Goal: Task Accomplishment & Management: Manage account settings

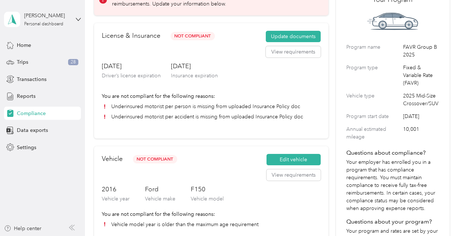
scroll to position [37, 0]
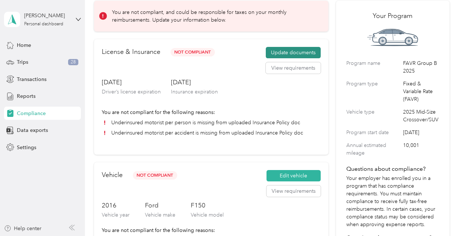
click at [295, 51] on button "Update documents" at bounding box center [293, 53] width 55 height 12
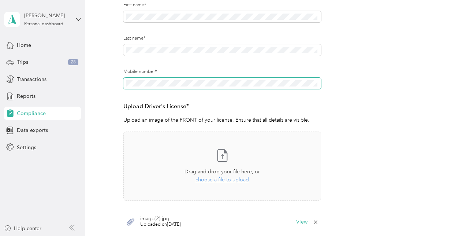
scroll to position [37, 0]
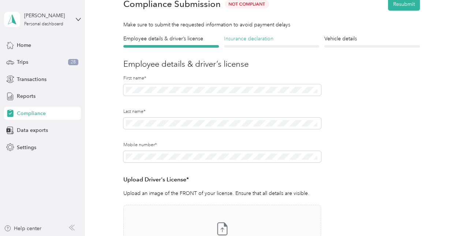
click at [262, 40] on h4 "Insurance declaration" at bounding box center [271, 39] width 95 height 8
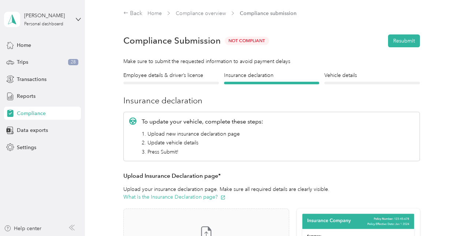
click at [366, 81] on div "Vehicle details Vehicle" at bounding box center [371, 77] width 95 height 13
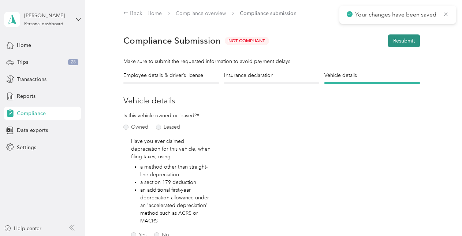
click at [398, 37] on button "Resubmit" at bounding box center [404, 40] width 32 height 13
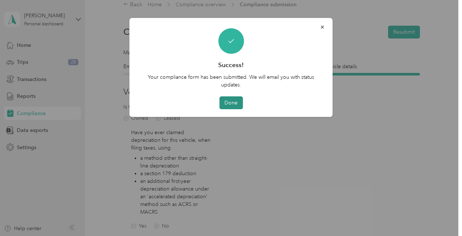
click at [235, 102] on button "Done" at bounding box center [230, 102] width 23 height 13
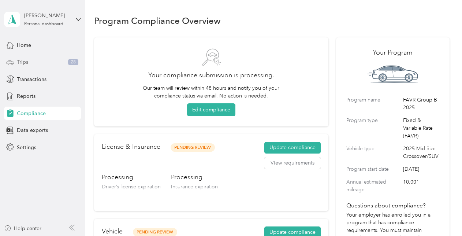
click at [22, 58] on span "Trips" at bounding box center [22, 62] width 11 height 8
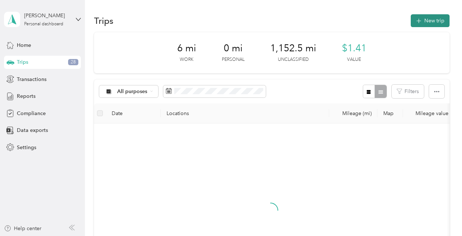
click at [433, 21] on button "New trip" at bounding box center [430, 20] width 39 height 13
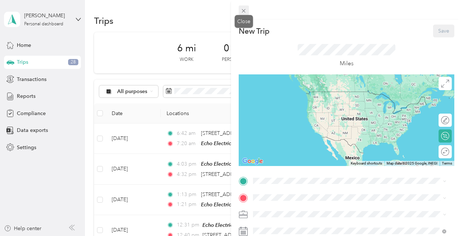
click at [246, 11] on icon at bounding box center [243, 11] width 6 height 6
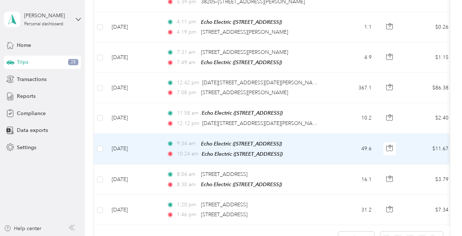
scroll to position [695, 0]
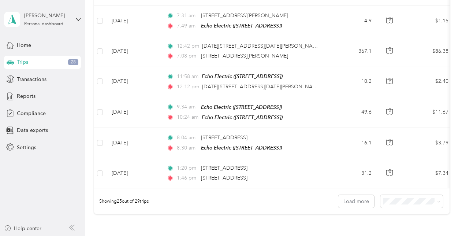
drag, startPoint x: 268, startPoint y: 196, endPoint x: 296, endPoint y: 197, distance: 28.6
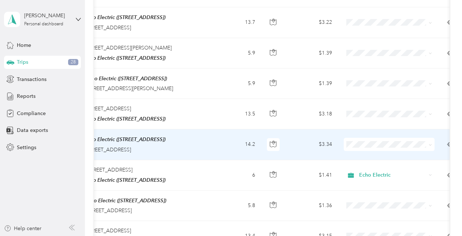
scroll to position [0, 0]
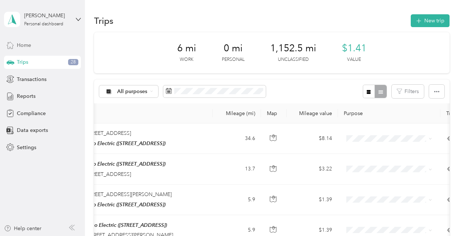
click at [25, 46] on span "Home" at bounding box center [24, 45] width 14 height 8
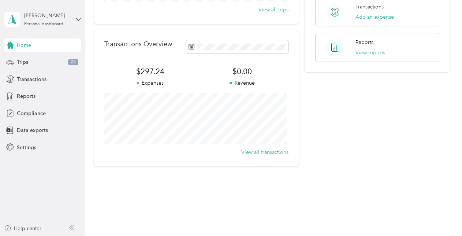
scroll to position [166, 0]
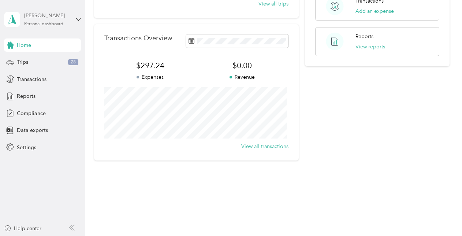
click at [43, 15] on div "[PERSON_NAME]" at bounding box center [47, 16] width 46 height 8
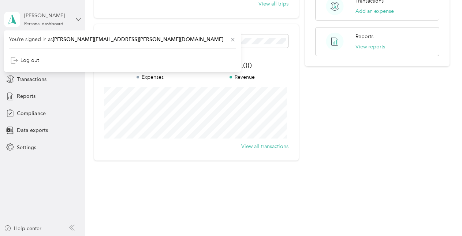
click at [78, 20] on icon at bounding box center [78, 19] width 4 height 3
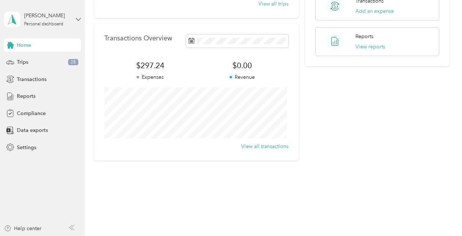
click at [78, 20] on icon at bounding box center [78, 19] width 4 height 3
click at [64, 40] on div "You’re signed in as [PERSON_NAME][EMAIL_ADDRESS][PERSON_NAME][DOMAIN_NAME] Log …" at bounding box center [122, 50] width 237 height 41
click at [32, 46] on div "Home" at bounding box center [42, 44] width 77 height 13
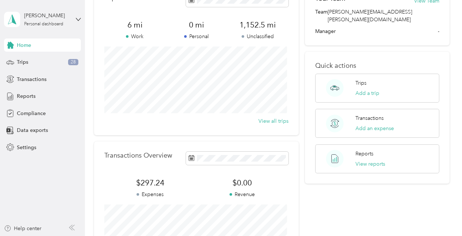
scroll to position [73, 0]
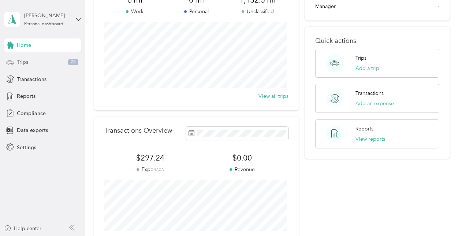
click at [28, 58] on div "Trips 28" at bounding box center [42, 62] width 77 height 13
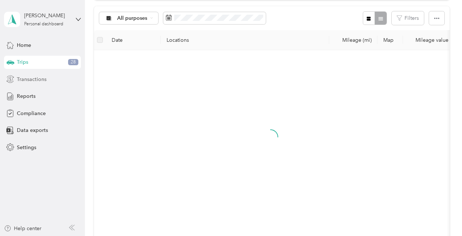
click at [48, 85] on div "Transactions" at bounding box center [42, 78] width 77 height 13
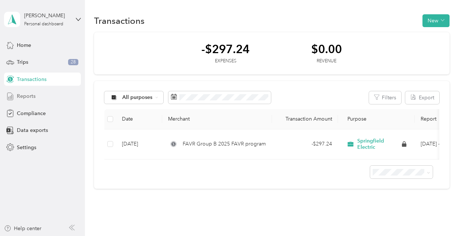
click at [31, 102] on div "Reports" at bounding box center [42, 96] width 77 height 13
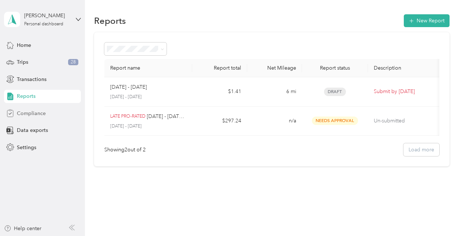
click at [36, 115] on span "Compliance" at bounding box center [31, 113] width 29 height 8
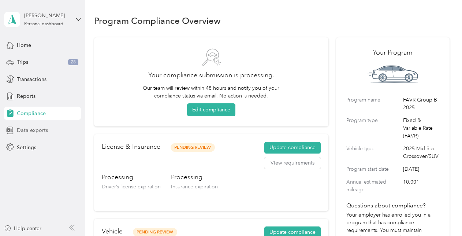
click at [37, 131] on span "Data exports" at bounding box center [32, 130] width 31 height 8
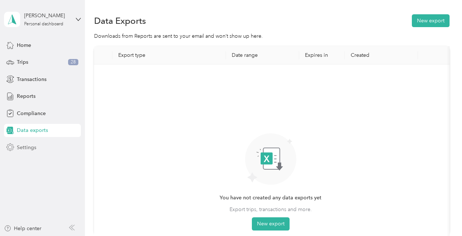
click at [37, 146] on div "Settings" at bounding box center [42, 147] width 77 height 13
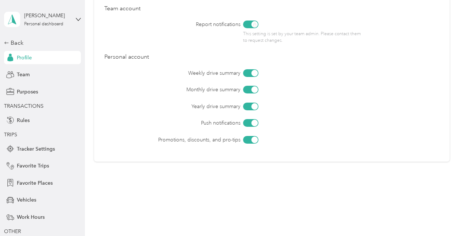
scroll to position [354, 0]
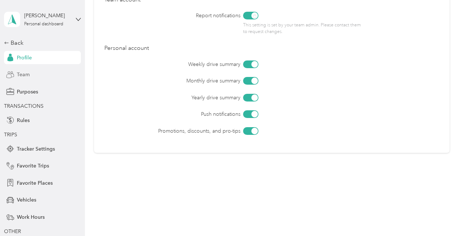
click at [34, 75] on div "Team" at bounding box center [42, 74] width 77 height 13
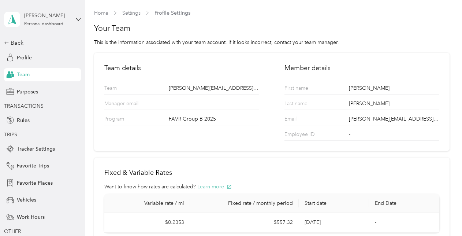
click at [217, 187] on button "Learn more" at bounding box center [214, 187] width 34 height 8
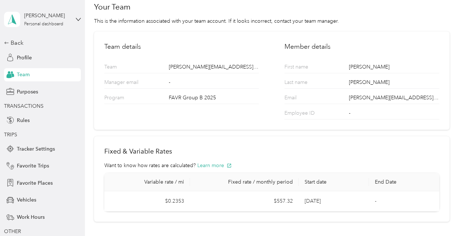
scroll to position [58, 0]
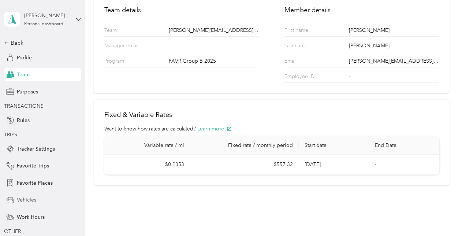
click at [19, 200] on span "Vehicles" at bounding box center [26, 200] width 19 height 8
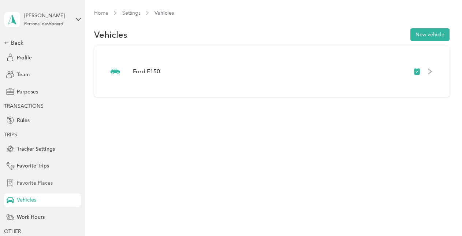
click at [42, 180] on span "Favorite Places" at bounding box center [35, 183] width 36 height 8
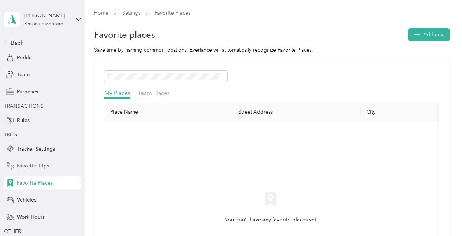
click at [39, 168] on span "Favorite Trips" at bounding box center [33, 166] width 32 height 8
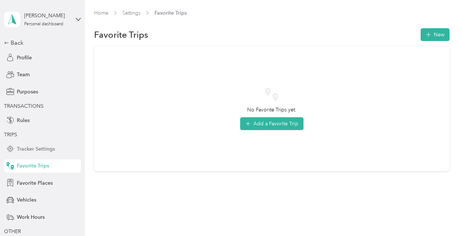
click at [45, 145] on span "Tracker Settings" at bounding box center [36, 149] width 38 height 8
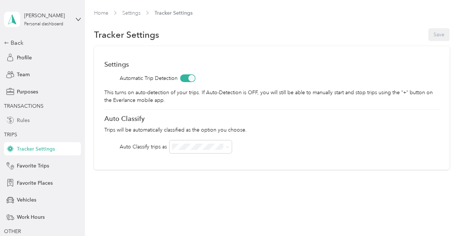
click at [34, 122] on div "Rules" at bounding box center [42, 119] width 77 height 13
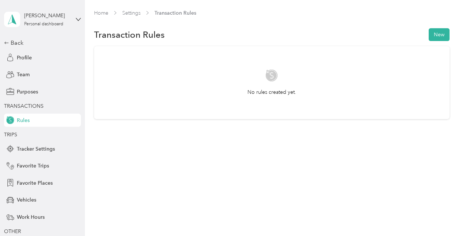
click at [225, 94] on div "No rules created yet." at bounding box center [271, 82] width 335 height 27
click at [444, 34] on button "New" at bounding box center [439, 34] width 21 height 13
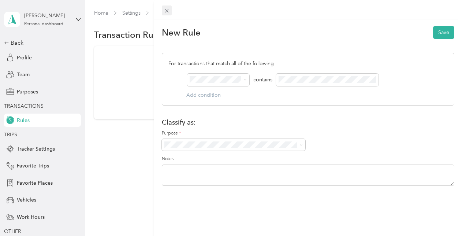
click at [171, 12] on span at bounding box center [167, 10] width 10 height 10
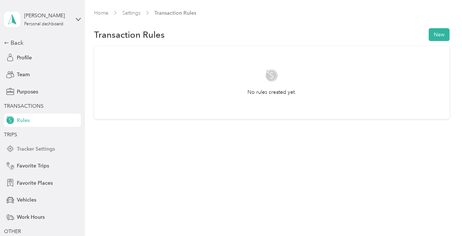
click at [32, 151] on span "Tracker Settings" at bounding box center [36, 149] width 38 height 8
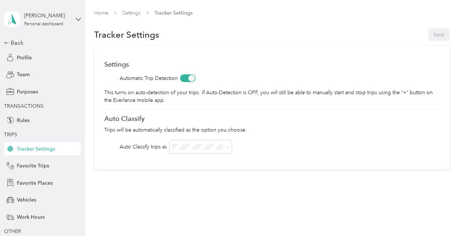
click at [129, 144] on div "Auto Classify trips as" at bounding box center [143, 147] width 47 height 8
click at [224, 146] on span at bounding box center [226, 147] width 6 height 8
click at [203, 154] on div "Settings Automatic Trip Detection This turns on auto-detection of your trips. I…" at bounding box center [271, 107] width 355 height 123
click at [203, 150] on span at bounding box center [200, 146] width 63 height 13
click at [123, 159] on div "Settings Automatic Trip Detection This turns on auto-detection of your trips. I…" at bounding box center [271, 107] width 355 height 123
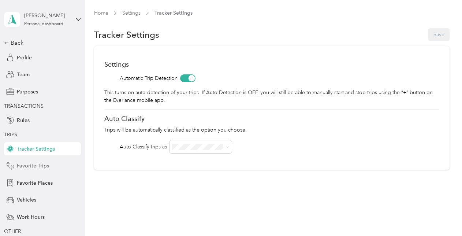
click at [46, 168] on div "Favorite Trips" at bounding box center [42, 165] width 77 height 13
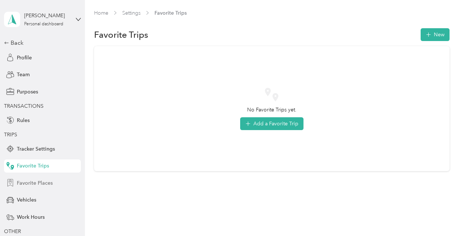
click at [41, 181] on span "Favorite Places" at bounding box center [35, 183] width 36 height 8
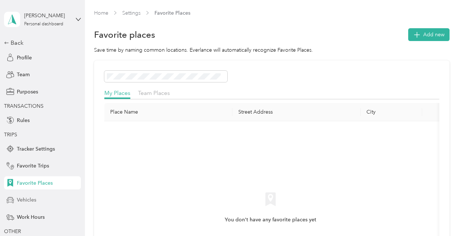
click at [45, 198] on div "Vehicles" at bounding box center [42, 199] width 77 height 13
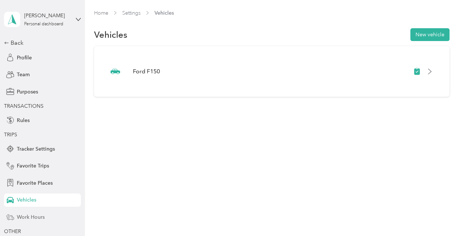
click at [39, 214] on span "Work Hours" at bounding box center [31, 217] width 28 height 8
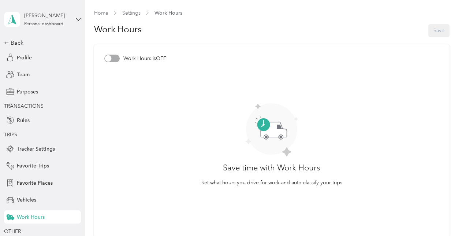
click at [115, 59] on div at bounding box center [111, 59] width 15 height 8
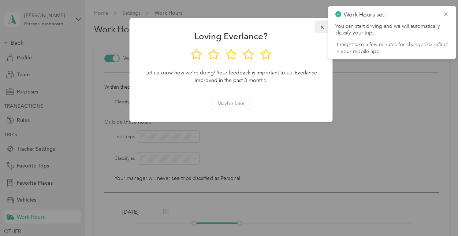
click at [321, 27] on icon "button" at bounding box center [322, 27] width 5 height 5
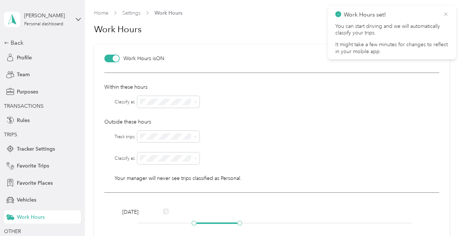
click at [447, 14] on icon at bounding box center [446, 14] width 6 height 7
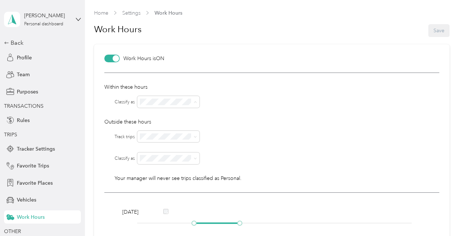
click at [176, 116] on li "Echo Electric" at bounding box center [169, 114] width 63 height 13
click at [164, 161] on div "No" at bounding box center [168, 162] width 52 height 8
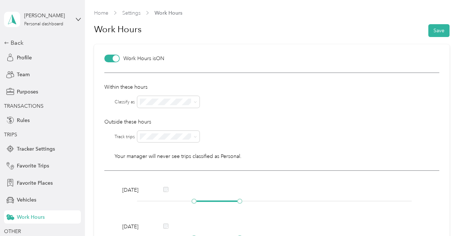
click at [171, 150] on li "Yes" at bounding box center [168, 149] width 63 height 13
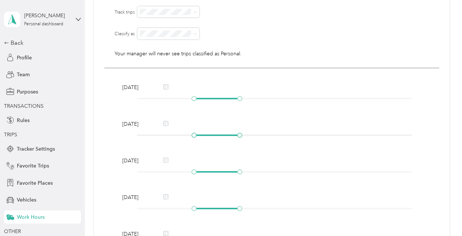
scroll to position [146, 0]
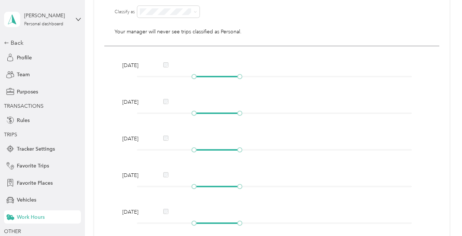
click at [201, 63] on div "[DATE]" at bounding box center [272, 65] width 304 height 8
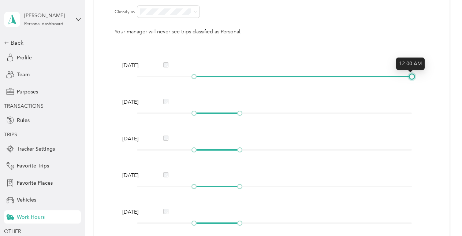
drag, startPoint x: 241, startPoint y: 77, endPoint x: 447, endPoint y: 78, distance: 205.7
click at [447, 78] on article "Work Hours is ON Within these hours Classify as Outside these hours Track trips…" at bounding box center [271, 113] width 355 height 430
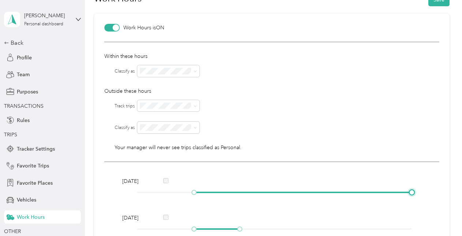
scroll to position [110, 0]
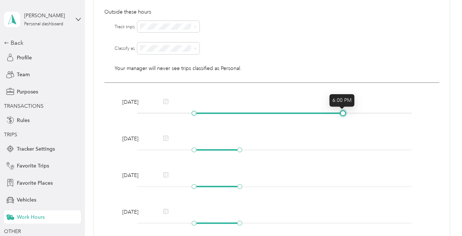
drag, startPoint x: 409, startPoint y: 113, endPoint x: 341, endPoint y: 110, distance: 67.4
click at [341, 111] on div at bounding box center [343, 113] width 4 height 4
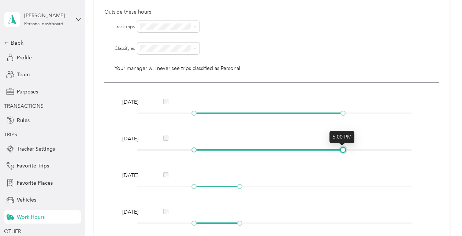
drag, startPoint x: 243, startPoint y: 151, endPoint x: 340, endPoint y: 152, distance: 97.0
click at [341, 152] on div at bounding box center [343, 150] width 4 height 4
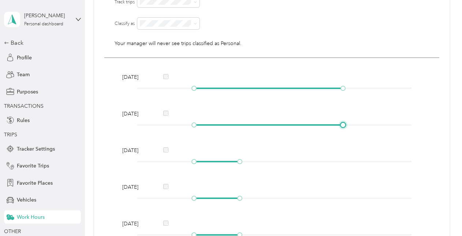
scroll to position [146, 0]
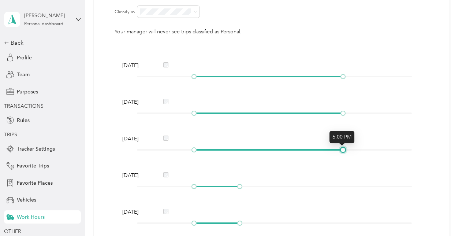
drag, startPoint x: 239, startPoint y: 150, endPoint x: 342, endPoint y: 157, distance: 103.4
click at [342, 157] on div "[DATE] [DATE] [DATE] [DATE] [DATE] [DATE] [DATE]" at bounding box center [271, 182] width 335 height 272
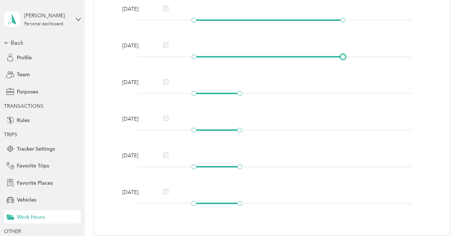
scroll to position [256, 0]
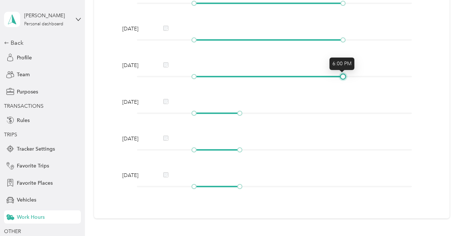
drag, startPoint x: 240, startPoint y: 76, endPoint x: 343, endPoint y: 89, distance: 103.2
click at [343, 89] on div "[DATE] [DATE] [DATE] [DATE] [DATE] [DATE] [DATE]" at bounding box center [271, 72] width 335 height 272
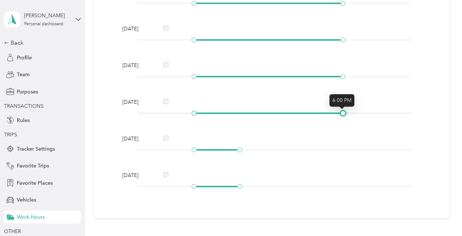
drag, startPoint x: 241, startPoint y: 114, endPoint x: 344, endPoint y: 115, distance: 103.6
click at [344, 115] on div at bounding box center [343, 113] width 4 height 4
click at [171, 138] on div "[DATE]" at bounding box center [272, 139] width 304 height 8
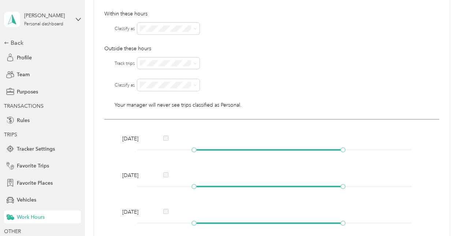
scroll to position [0, 0]
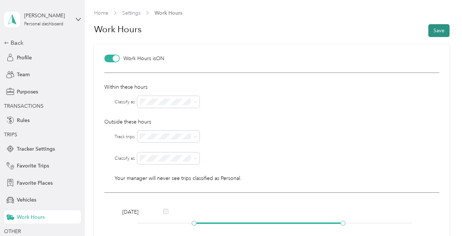
click at [432, 29] on button "Save" at bounding box center [438, 30] width 21 height 13
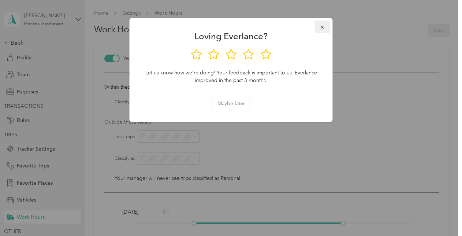
click at [326, 27] on button "button" at bounding box center [322, 26] width 15 height 13
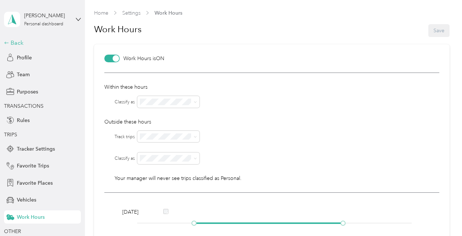
click at [14, 44] on div "Back" at bounding box center [40, 42] width 73 height 9
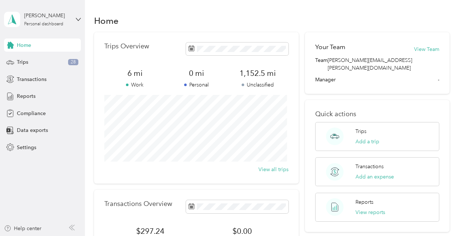
click at [296, 49] on div "Trips Overview 6 mi Work 0 mi Personal 1,152.5 mi Unclassified View all trips" at bounding box center [196, 107] width 205 height 151
click at [59, 61] on div "Trips 28" at bounding box center [42, 62] width 77 height 13
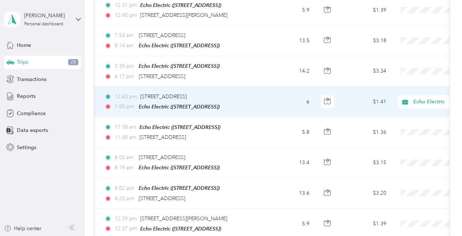
scroll to position [0, 105]
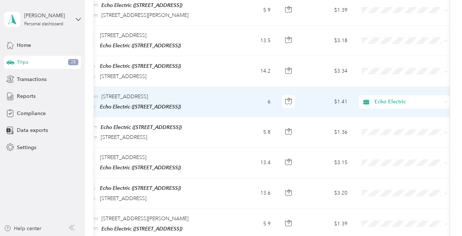
drag, startPoint x: 326, startPoint y: 116, endPoint x: 366, endPoint y: 112, distance: 40.5
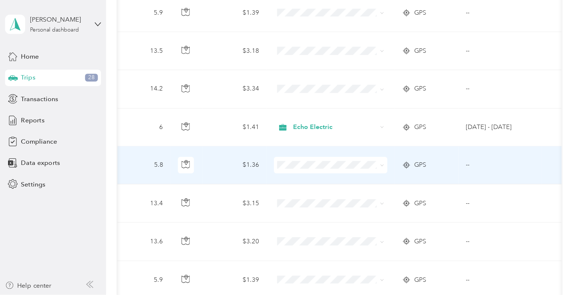
scroll to position [0, 253]
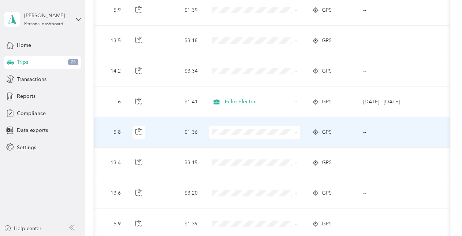
drag, startPoint x: 251, startPoint y: 122, endPoint x: 299, endPoint y: 114, distance: 48.6
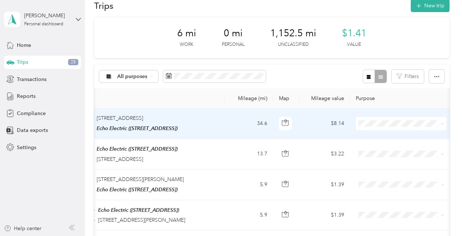
scroll to position [0, 0]
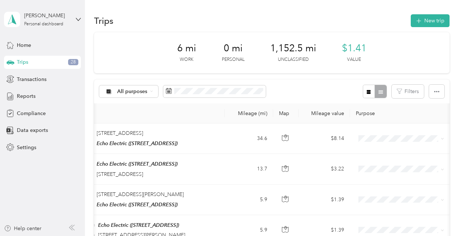
click at [344, 91] on div "All purposes Filters" at bounding box center [271, 91] width 355 height 24
click at [440, 89] on button "button" at bounding box center [436, 92] width 15 height 14
click at [297, 102] on div "All purposes Filters" at bounding box center [271, 91] width 355 height 24
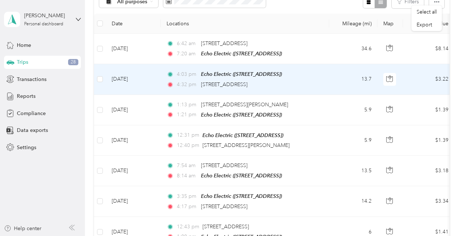
scroll to position [73, 0]
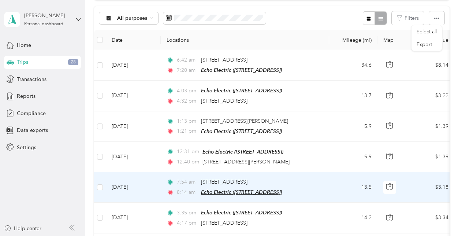
drag, startPoint x: 366, startPoint y: 187, endPoint x: 306, endPoint y: 190, distance: 60.1
click at [306, 190] on tr "[DATE] 7:54 am [STREET_ADDRESS] 8:14 am Echo Electric ([STREET_ADDRESS]) 13.5 $…" at bounding box center [397, 187] width 606 height 30
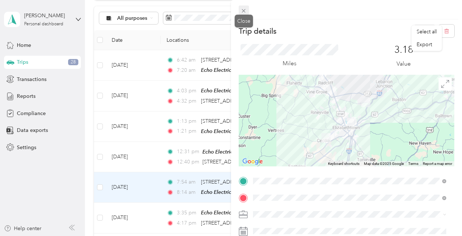
click at [244, 12] on icon at bounding box center [244, 11] width 4 height 4
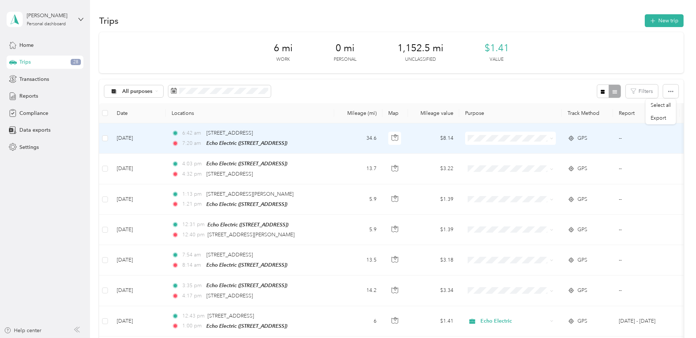
click at [462, 143] on span at bounding box center [510, 138] width 91 height 13
click at [462, 150] on span "Echo Electric" at bounding box center [517, 152] width 68 height 8
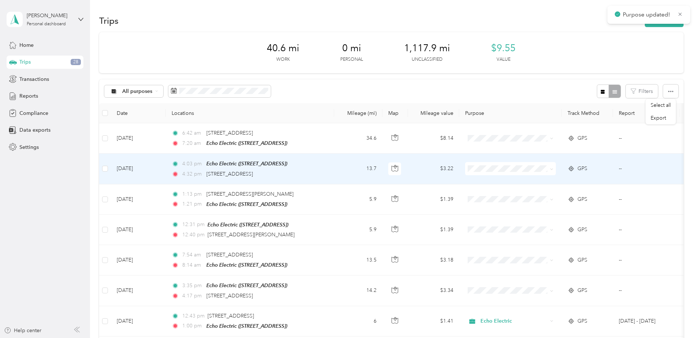
click at [462, 183] on span "Echo Electric" at bounding box center [517, 180] width 68 height 8
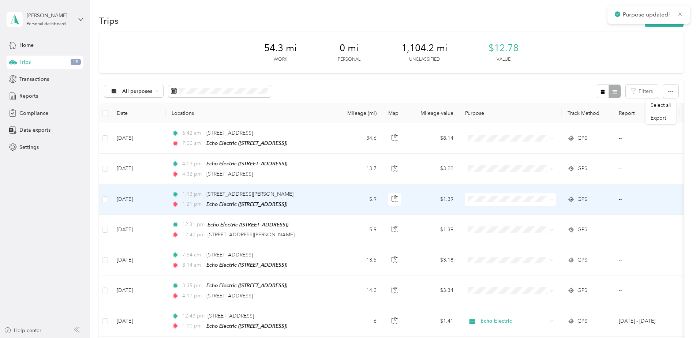
click at [462, 208] on li "Echo Electric" at bounding box center [510, 212] width 91 height 13
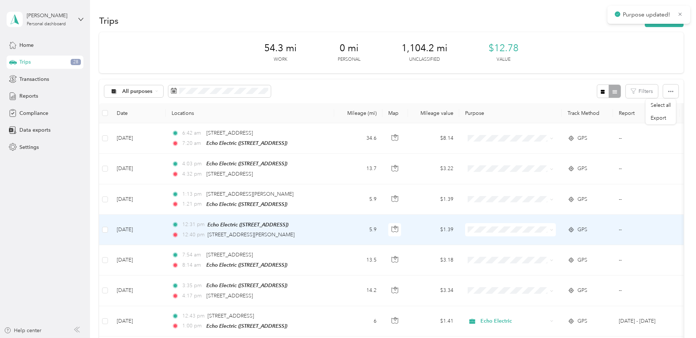
click at [462, 221] on td at bounding box center [510, 230] width 102 height 30
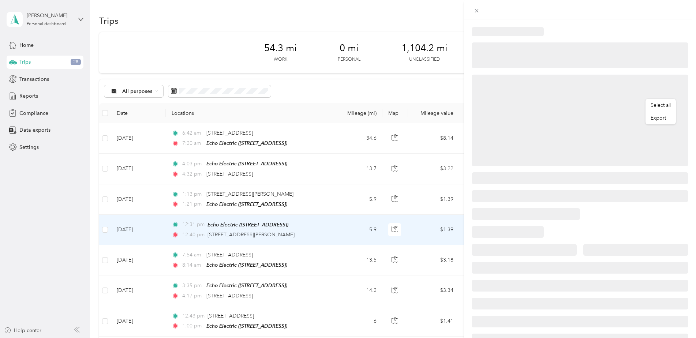
click at [462, 6] on div at bounding box center [580, 9] width 232 height 19
click at [462, 10] on icon at bounding box center [477, 11] width 6 height 6
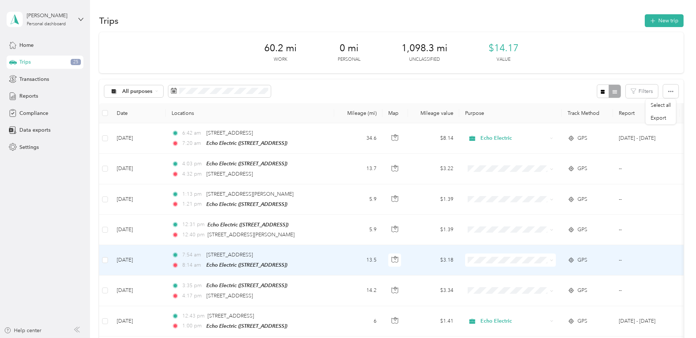
click at [462, 235] on li "Echo Electric" at bounding box center [510, 269] width 91 height 13
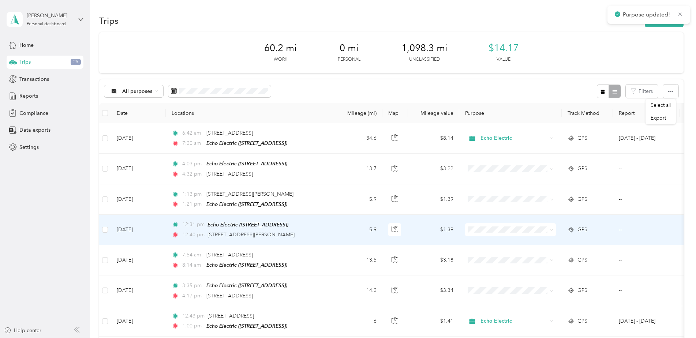
click at [462, 232] on span at bounding box center [510, 229] width 91 height 13
click at [462, 235] on td at bounding box center [510, 230] width 102 height 30
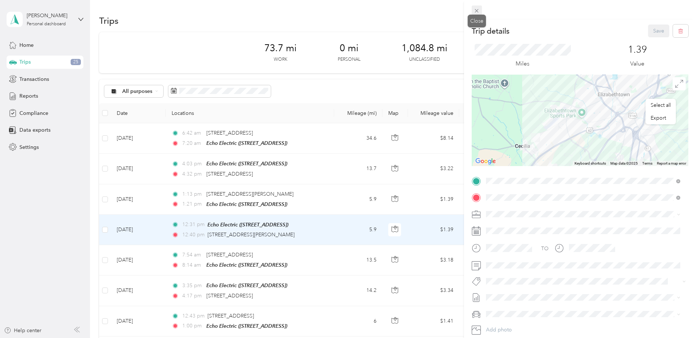
click at [462, 10] on icon at bounding box center [477, 11] width 6 height 6
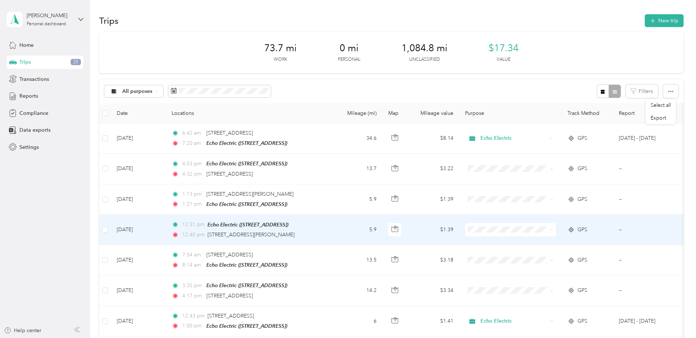
click at [462, 235] on span "Echo Electric" at bounding box center [517, 240] width 68 height 8
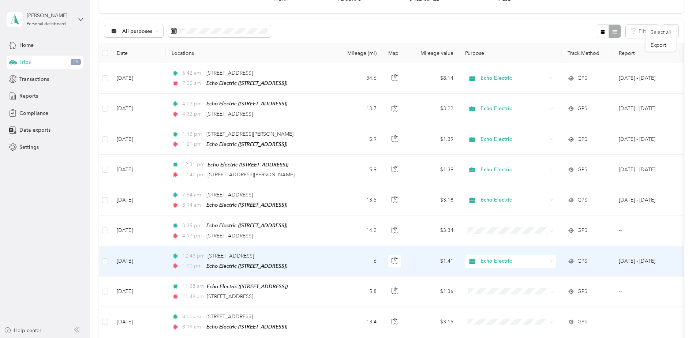
scroll to position [73, 0]
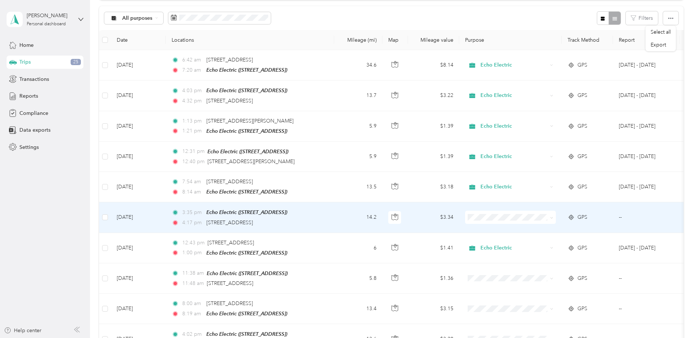
click at [462, 208] on td at bounding box center [510, 217] width 102 height 30
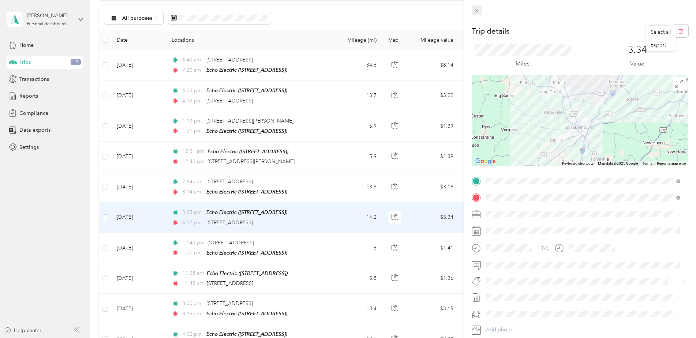
click at [462, 8] on span at bounding box center [477, 10] width 10 height 10
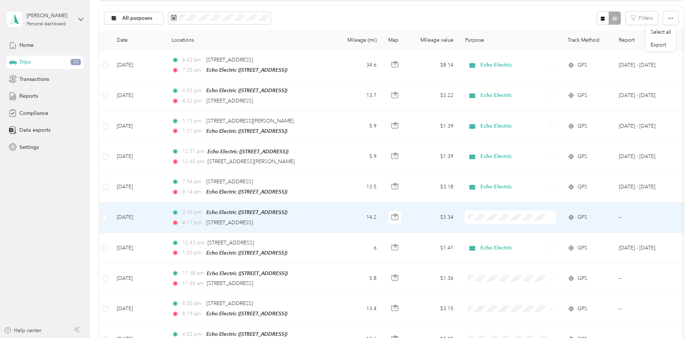
click at [462, 228] on span "Echo Electric" at bounding box center [517, 229] width 68 height 8
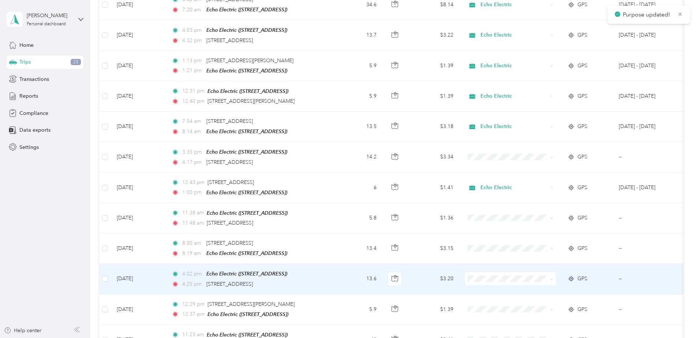
scroll to position [146, 0]
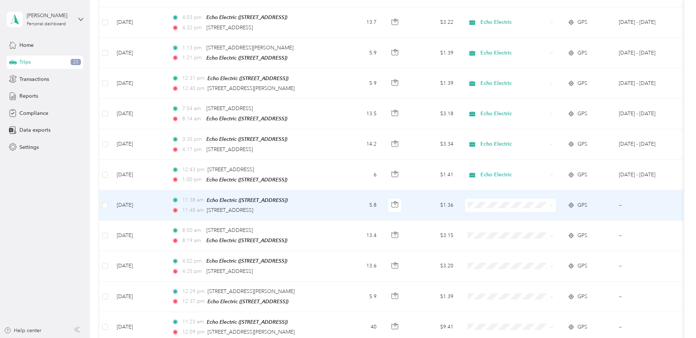
click at [462, 214] on span "Echo Electric" at bounding box center [517, 214] width 68 height 8
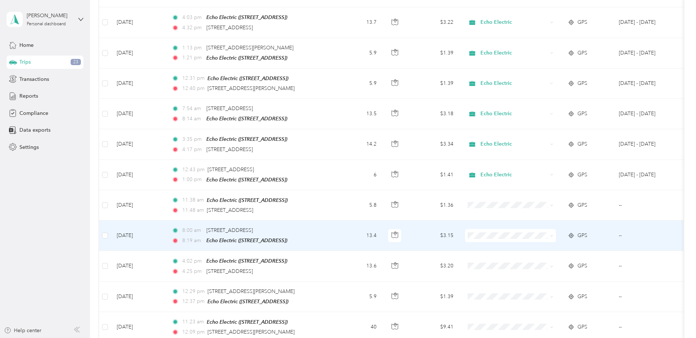
click at [462, 235] on li "Echo Electric" at bounding box center [510, 245] width 91 height 13
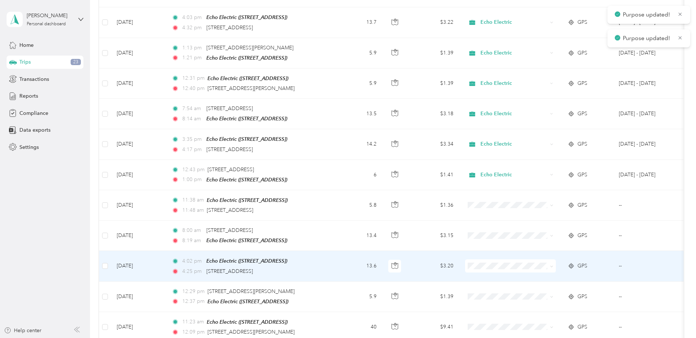
click at [462, 235] on span at bounding box center [510, 265] width 91 height 13
click at [462, 235] on span "Echo Electric" at bounding box center [517, 277] width 68 height 8
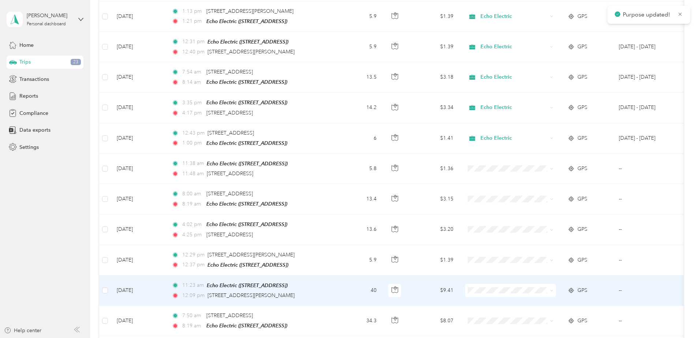
scroll to position [220, 0]
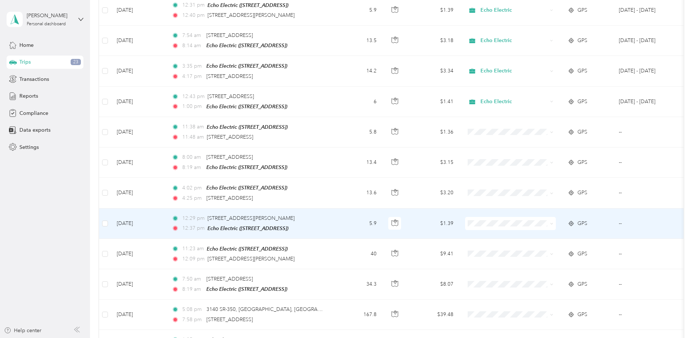
click at [462, 235] on li "Echo Electric" at bounding box center [510, 229] width 91 height 13
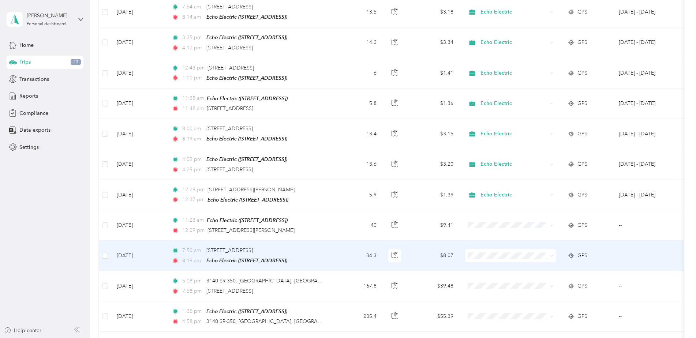
scroll to position [256, 0]
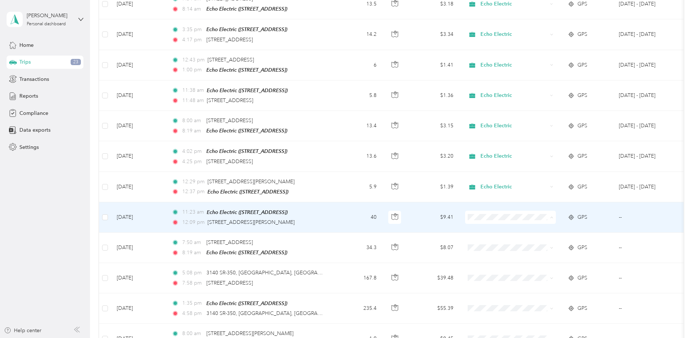
click at [462, 230] on ol "Echo Electric Personal" at bounding box center [510, 233] width 91 height 26
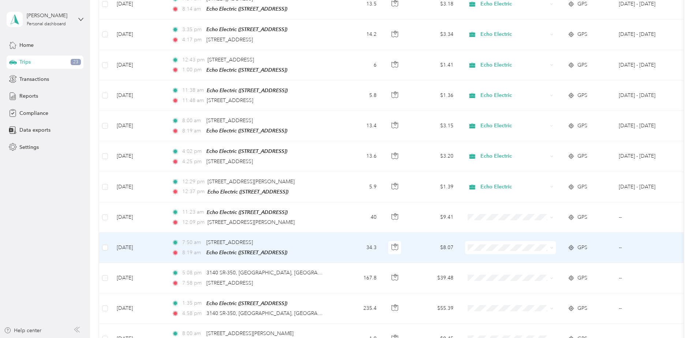
click at [462, 235] on span "Echo Electric" at bounding box center [517, 257] width 68 height 8
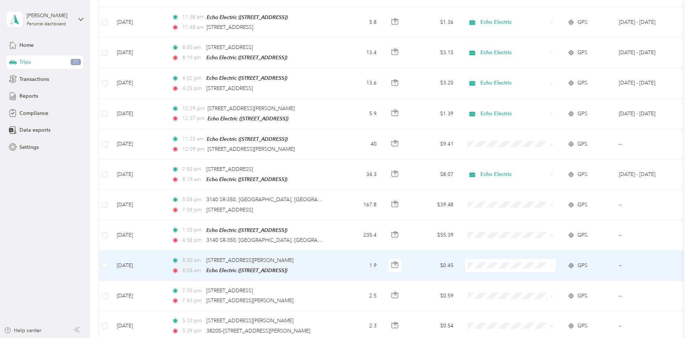
scroll to position [366, 0]
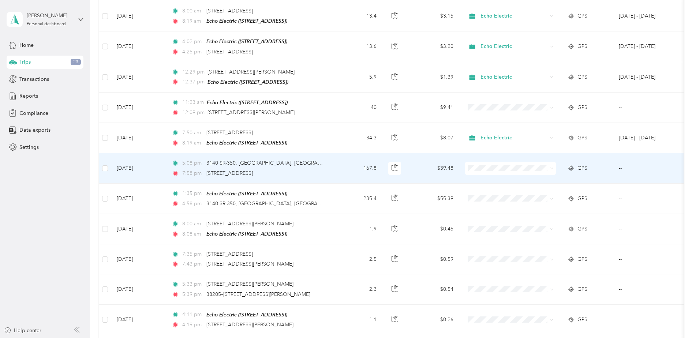
click at [462, 180] on li "Echo Electric" at bounding box center [510, 177] width 91 height 13
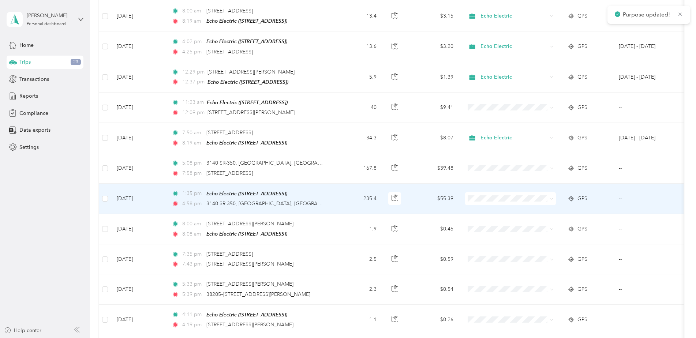
click at [462, 203] on span "Echo Electric" at bounding box center [517, 204] width 68 height 8
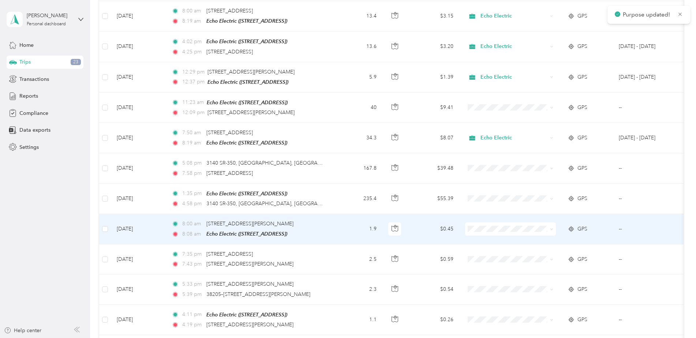
click at [462, 228] on span at bounding box center [510, 229] width 91 height 13
click at [462, 235] on span "Echo Electric" at bounding box center [517, 238] width 68 height 8
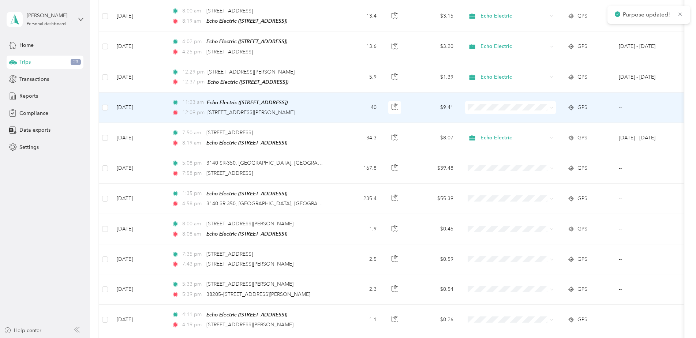
click at [462, 107] on span at bounding box center [510, 107] width 91 height 13
click at [462, 115] on span "Echo Electric" at bounding box center [517, 117] width 68 height 8
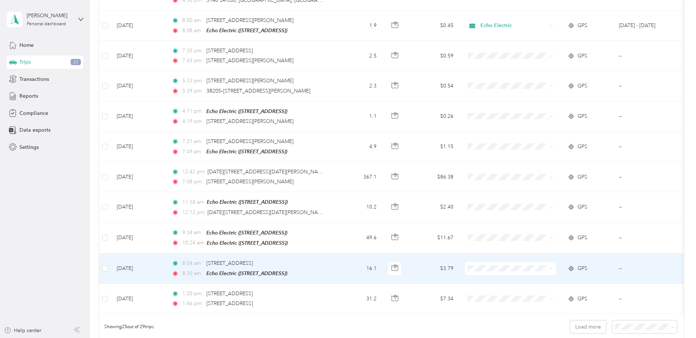
scroll to position [586, 0]
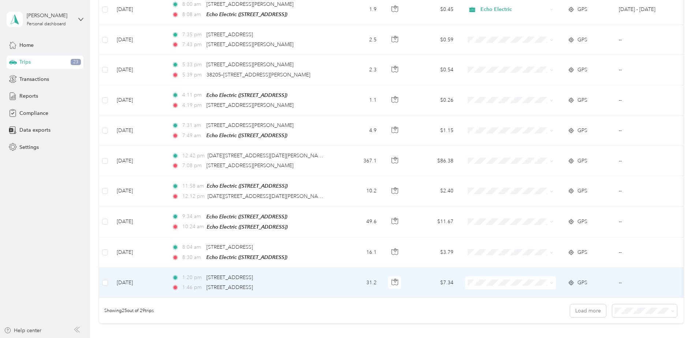
click at [462, 235] on span "Echo Electric" at bounding box center [517, 289] width 68 height 8
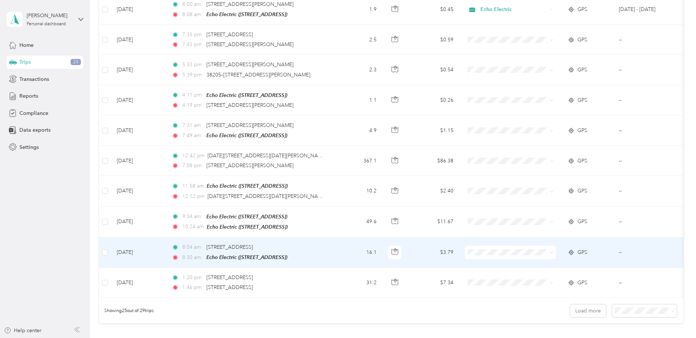
click at [462, 235] on span at bounding box center [510, 252] width 91 height 13
click at [462, 235] on ol "Echo Electric Personal" at bounding box center [510, 265] width 91 height 26
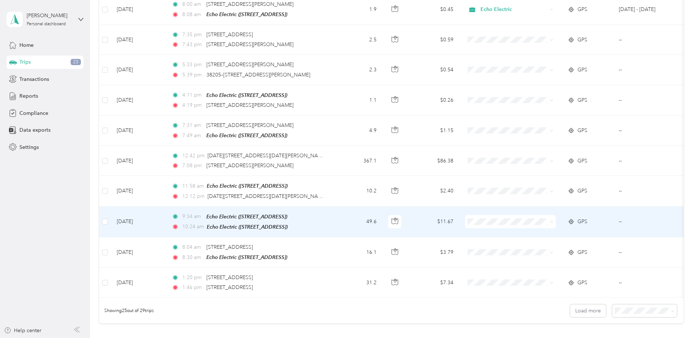
click at [462, 229] on span "Echo Electric" at bounding box center [517, 229] width 68 height 8
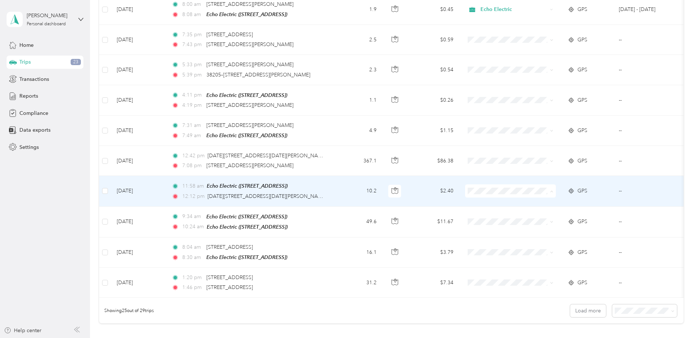
click at [462, 199] on span "Echo Electric" at bounding box center [517, 199] width 68 height 8
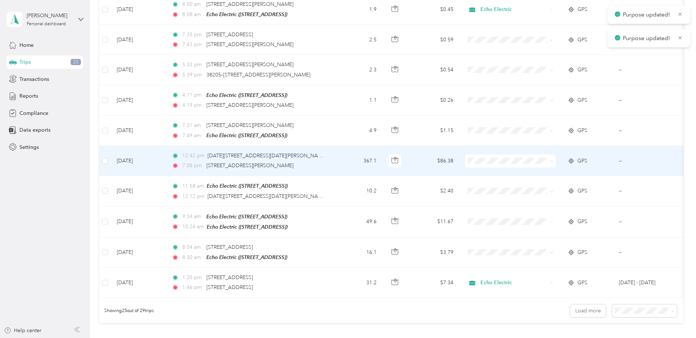
click at [462, 167] on span "Echo Electric" at bounding box center [517, 169] width 68 height 8
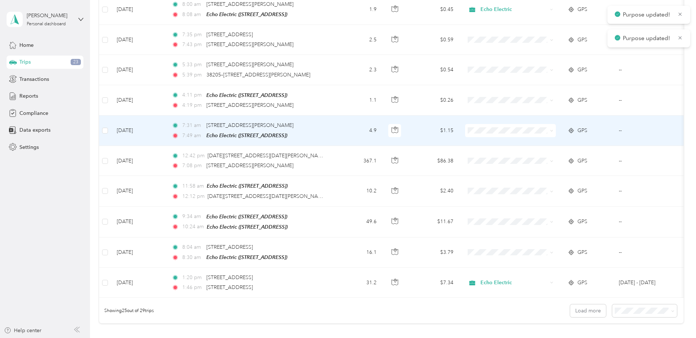
click at [462, 138] on span "Echo Electric" at bounding box center [517, 136] width 68 height 8
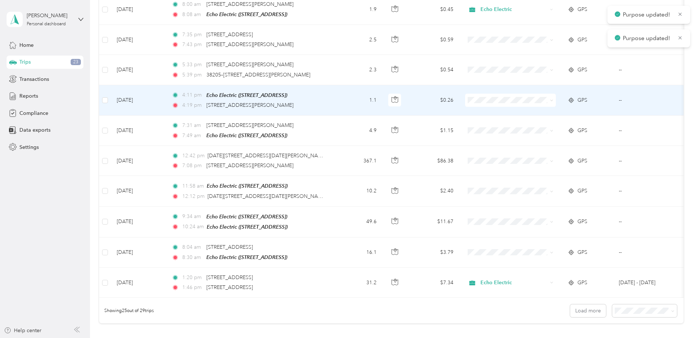
click at [462, 110] on li "Echo Electric" at bounding box center [510, 106] width 91 height 13
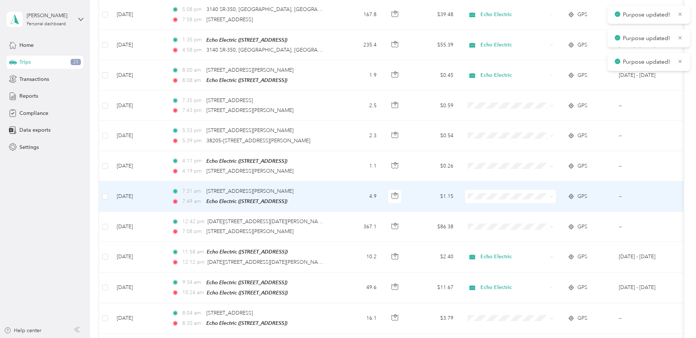
scroll to position [512, 0]
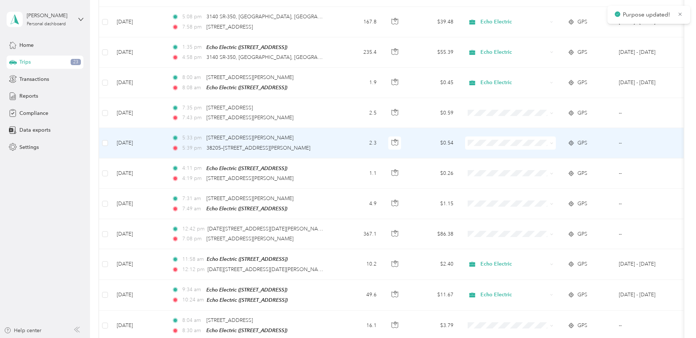
click at [462, 154] on li "Echo Electric" at bounding box center [510, 148] width 91 height 13
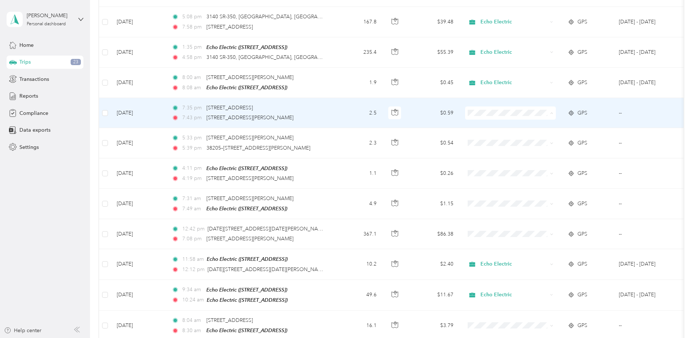
click at [462, 123] on li "Echo Electric" at bounding box center [510, 121] width 91 height 13
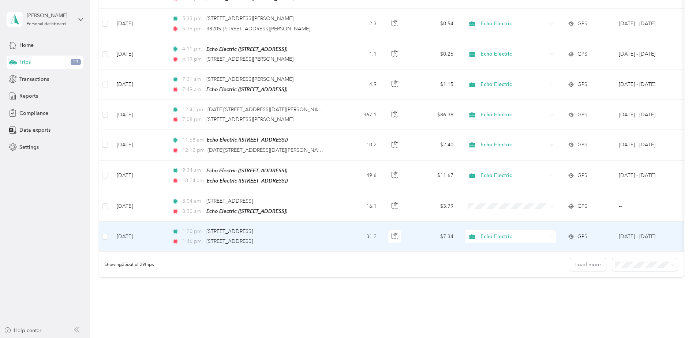
scroll to position [670, 0]
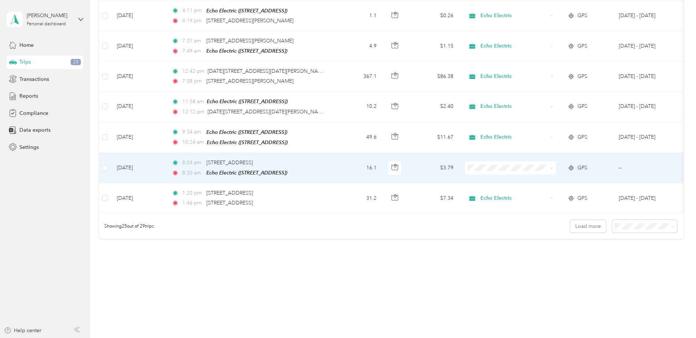
click at [462, 161] on span at bounding box center [510, 167] width 91 height 13
click at [462, 170] on li "Echo Electric" at bounding box center [510, 174] width 91 height 13
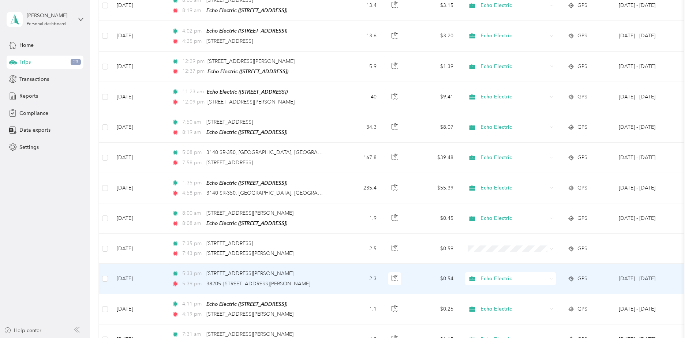
scroll to position [377, 0]
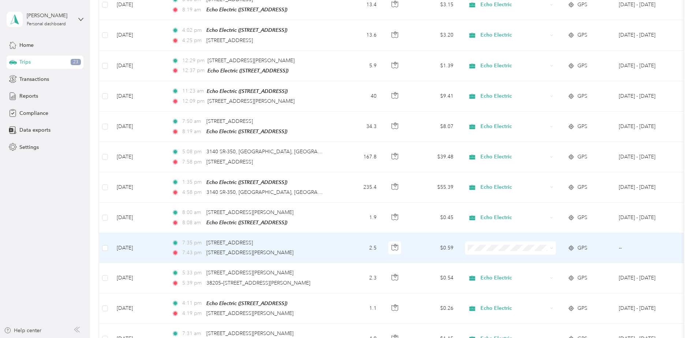
click at [462, 235] on li "Echo Electric" at bounding box center [510, 253] width 91 height 13
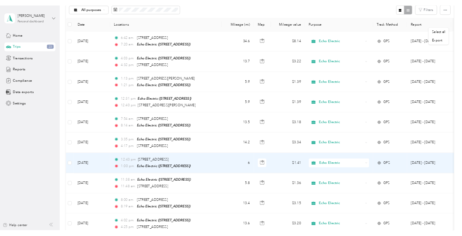
scroll to position [0, 0]
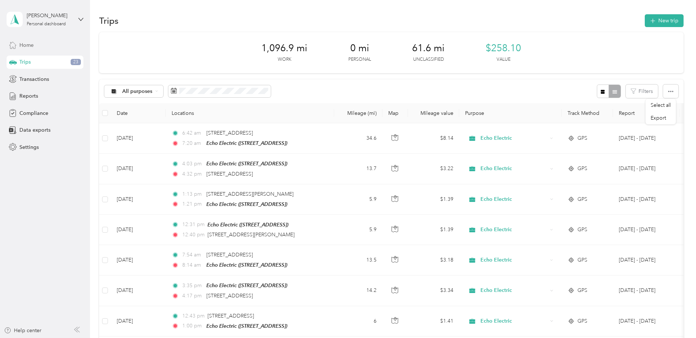
click at [34, 46] on span "Home" at bounding box center [26, 45] width 14 height 8
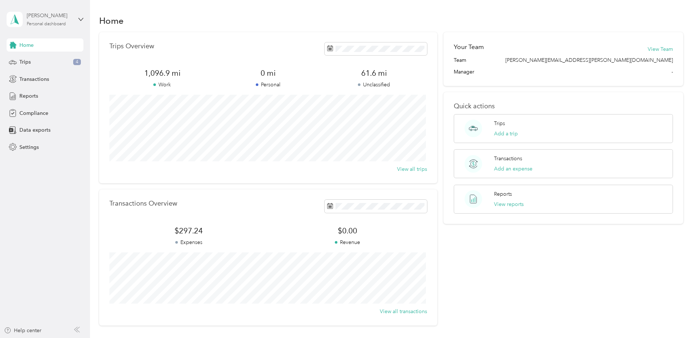
click at [46, 17] on div "[PERSON_NAME]" at bounding box center [50, 16] width 46 height 8
click at [235, 26] on div "Home" at bounding box center [391, 20] width 584 height 15
